Goal: Task Accomplishment & Management: Use online tool/utility

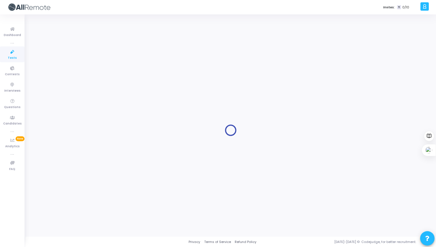
type input "Software Engineer Intern"
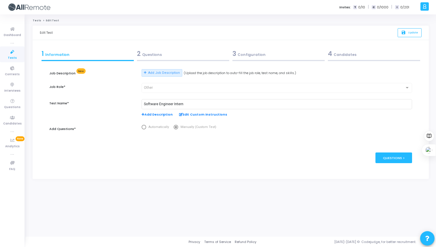
click at [10, 55] on icon at bounding box center [12, 51] width 12 height 7
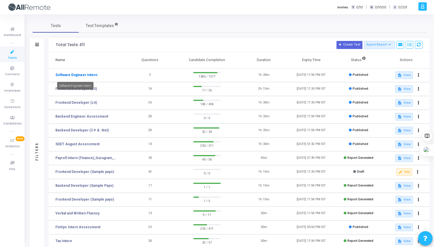
click at [77, 75] on link "Software Engineer Intern" at bounding box center [76, 74] width 42 height 5
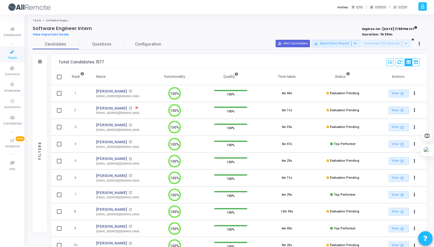
click at [37, 59] on div "Filters" at bounding box center [40, 62] width 14 height 14
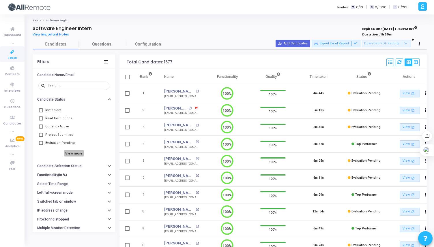
click at [70, 152] on h6 "View more" at bounding box center [74, 153] width 20 height 6
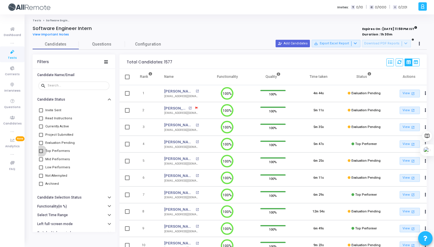
click at [42, 150] on span at bounding box center [41, 151] width 4 height 4
click at [41, 153] on input "Top Performers" at bounding box center [41, 153] width 0 height 0
checkbox input "true"
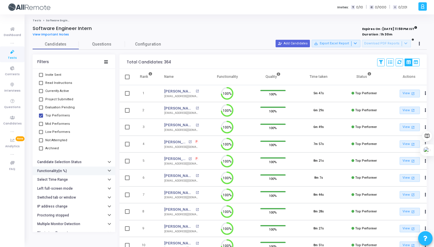
click at [70, 172] on button "Functionality(in %)" at bounding box center [74, 171] width 82 height 9
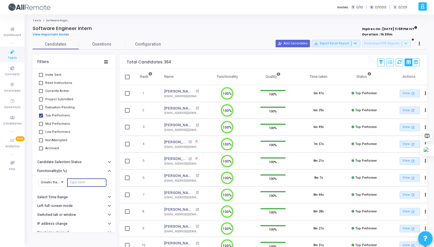
click at [75, 181] on input "number" at bounding box center [86, 182] width 35 height 3
click at [65, 182] on div "Greater than or equal to" at bounding box center [52, 182] width 29 height 9
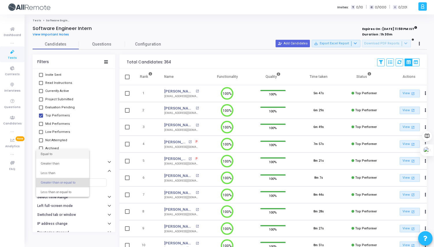
click at [55, 155] on span "Equal to" at bounding box center [63, 154] width 44 height 10
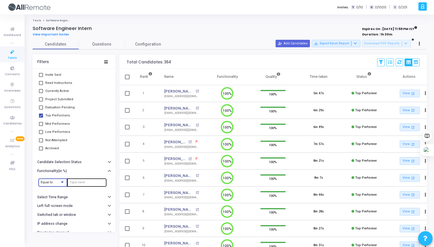
click at [74, 183] on input "number" at bounding box center [86, 182] width 35 height 3
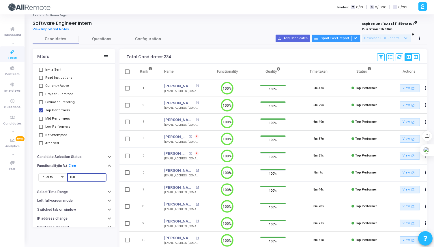
type input "100"
click at [357, 38] on icon at bounding box center [355, 38] width 3 height 3
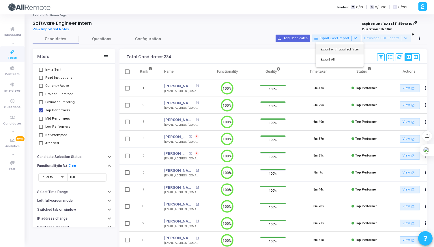
click at [346, 50] on button "Export with applied filter" at bounding box center [340, 49] width 48 height 10
